Goal: Task Accomplishment & Management: Manage account settings

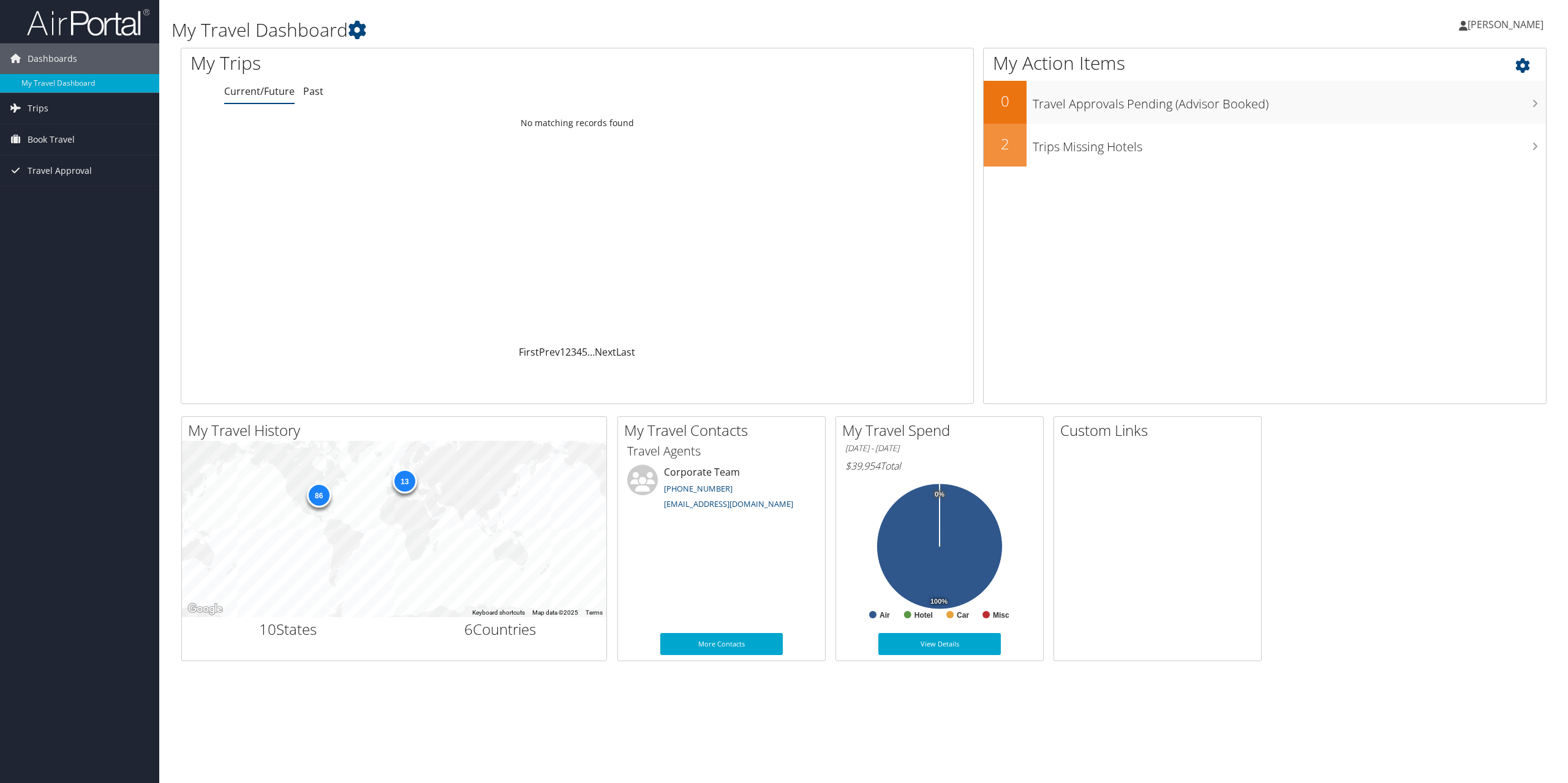
click at [1522, 61] on icon at bounding box center [1533, 63] width 36 height 21
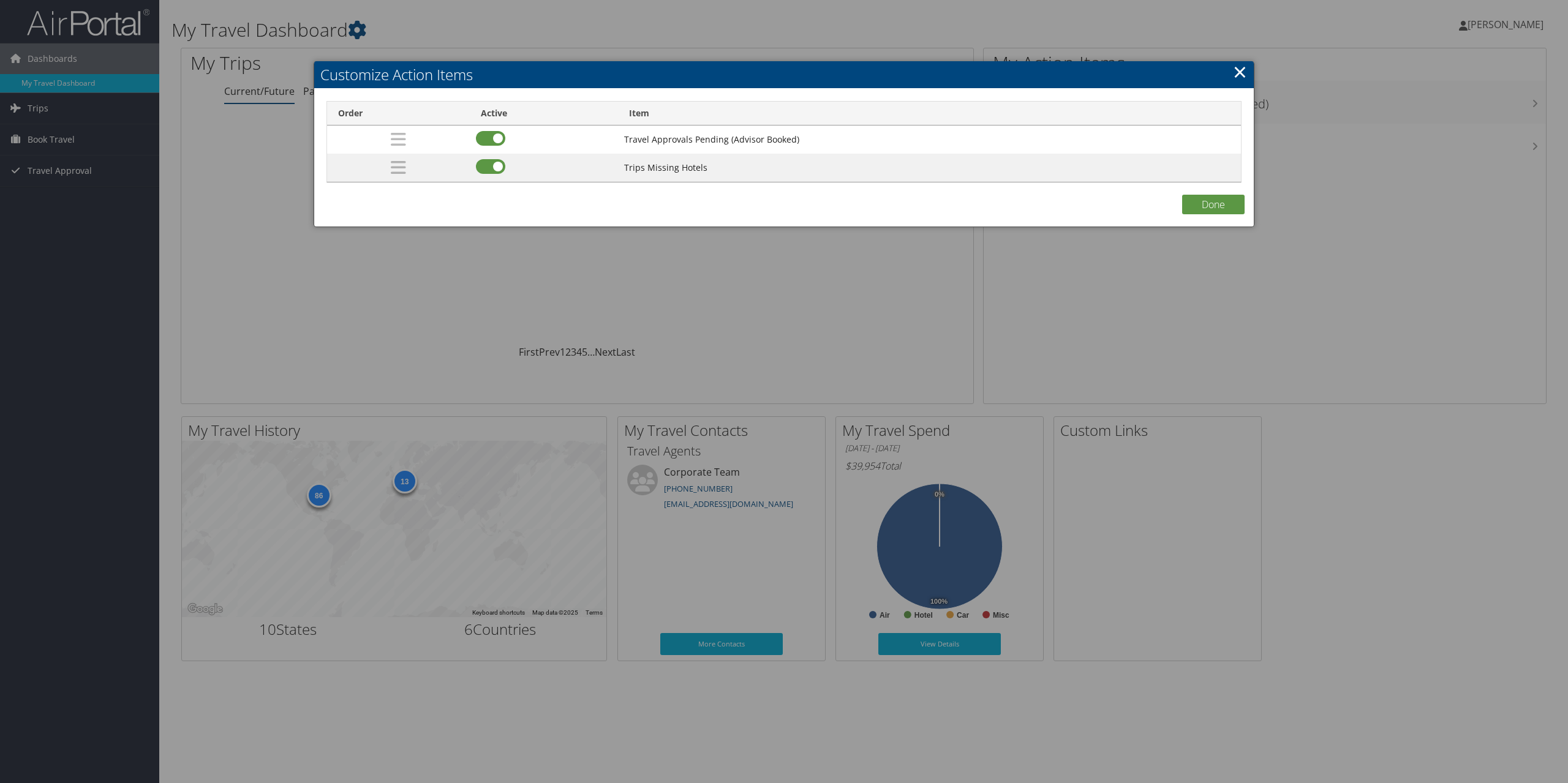
click at [1240, 75] on link "×" at bounding box center [1240, 71] width 14 height 24
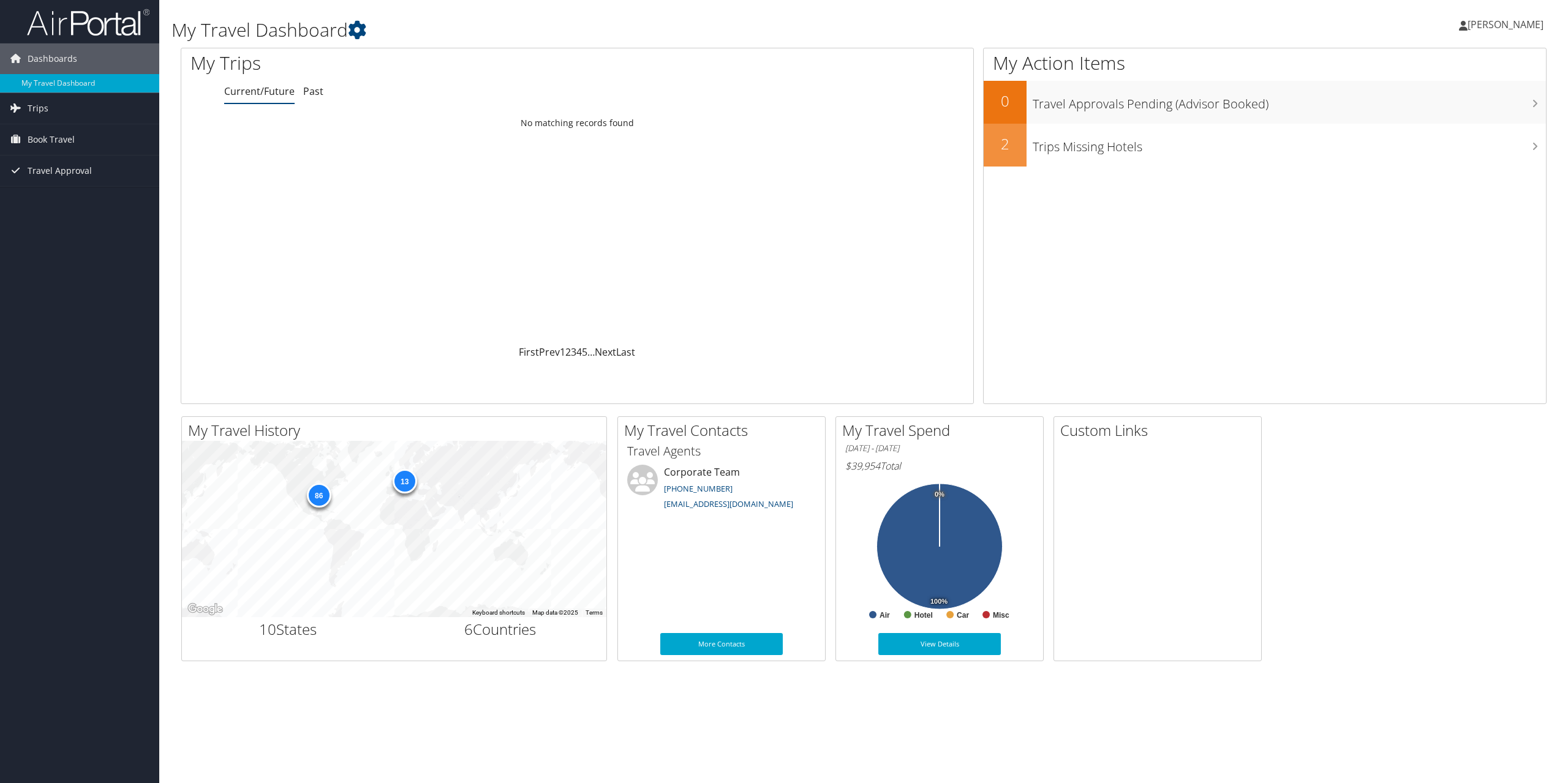
click at [1492, 25] on span "[PERSON_NAME]" at bounding box center [1505, 24] width 76 height 13
click at [1461, 68] on link "My Settings" at bounding box center [1474, 67] width 137 height 21
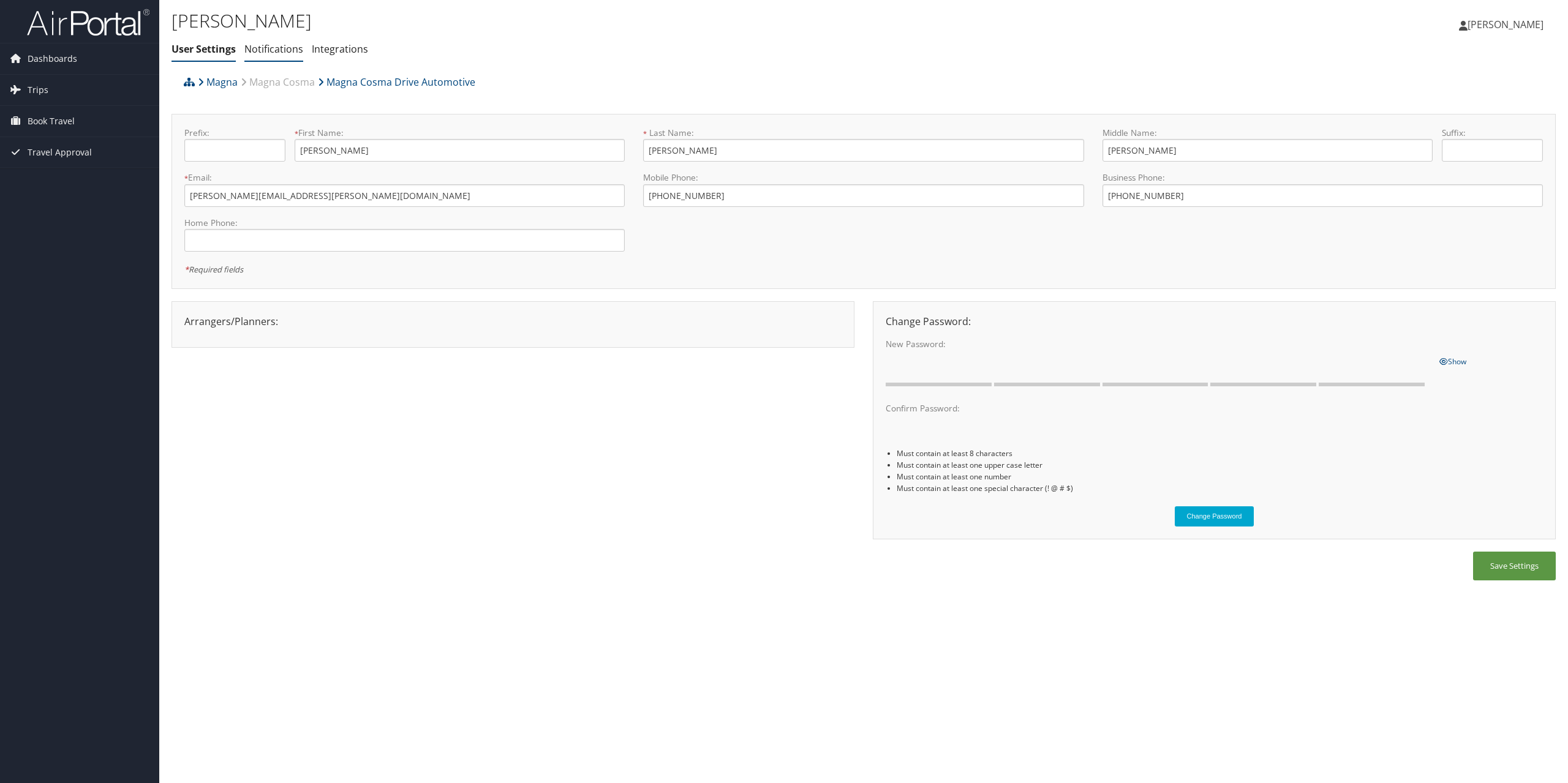
click at [266, 48] on link "Notifications" at bounding box center [274, 48] width 59 height 13
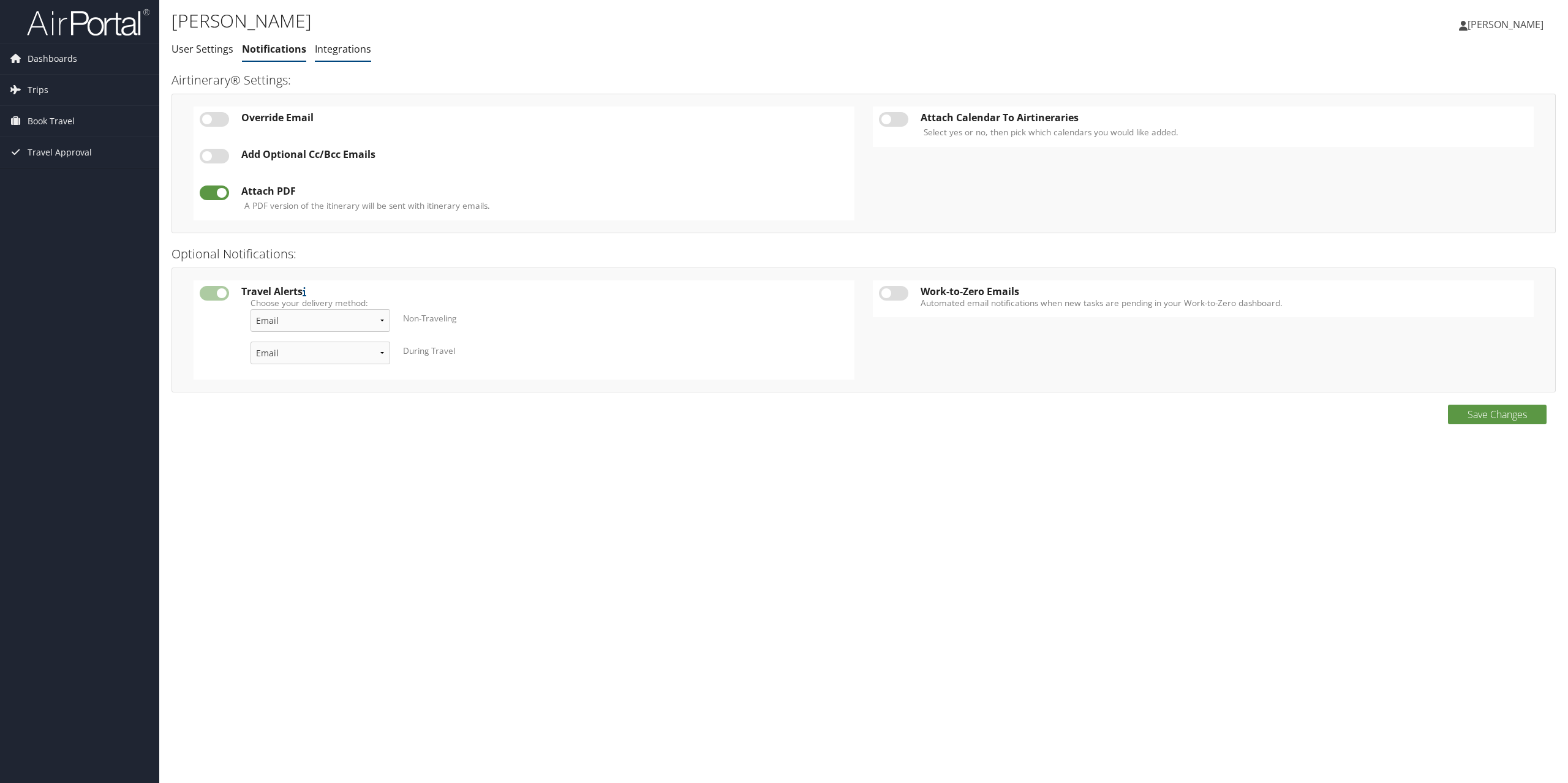
click at [346, 47] on link "Integrations" at bounding box center [343, 48] width 56 height 13
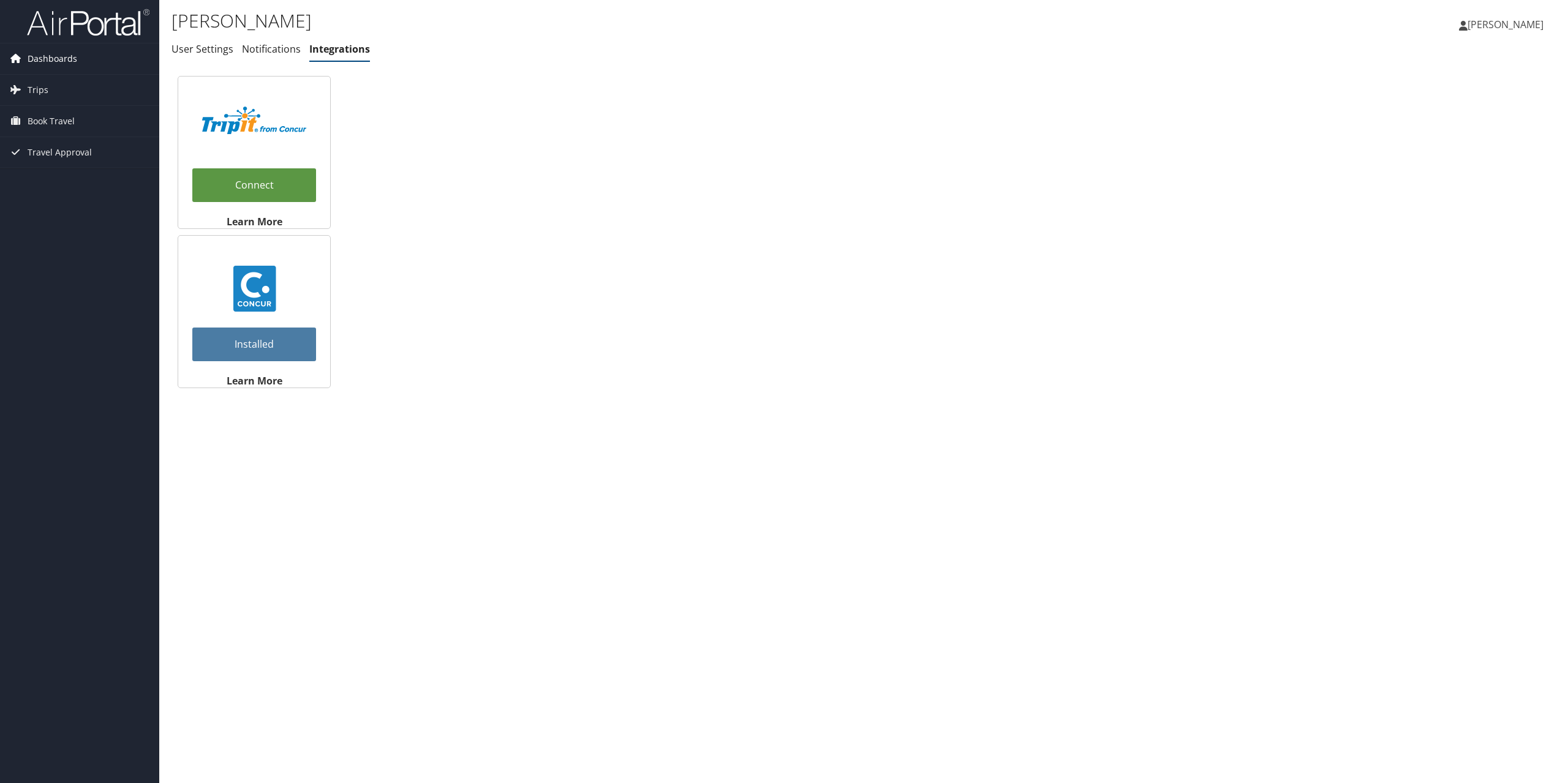
click at [68, 57] on span "Dashboards" at bounding box center [52, 59] width 50 height 31
click at [37, 101] on span "Trips" at bounding box center [38, 108] width 21 height 31
click at [54, 195] on span "Book Travel" at bounding box center [51, 195] width 47 height 31
click at [250, 292] on img at bounding box center [255, 288] width 46 height 46
click at [258, 346] on link "Installed" at bounding box center [254, 344] width 124 height 34
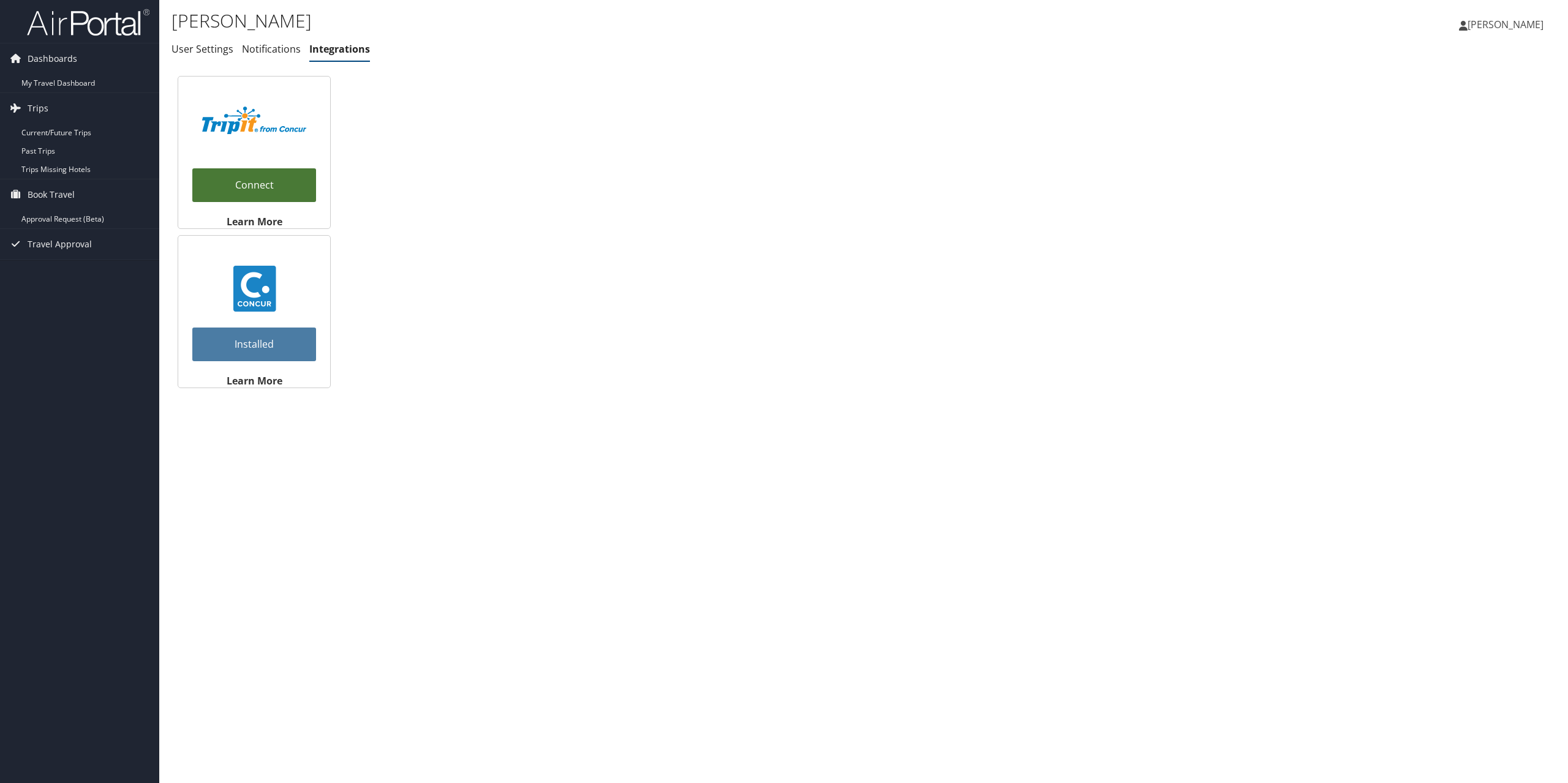
click at [249, 186] on link "Connect" at bounding box center [254, 185] width 124 height 34
click at [253, 339] on link "Installed" at bounding box center [254, 344] width 124 height 34
